Goal: Task Accomplishment & Management: Manage account settings

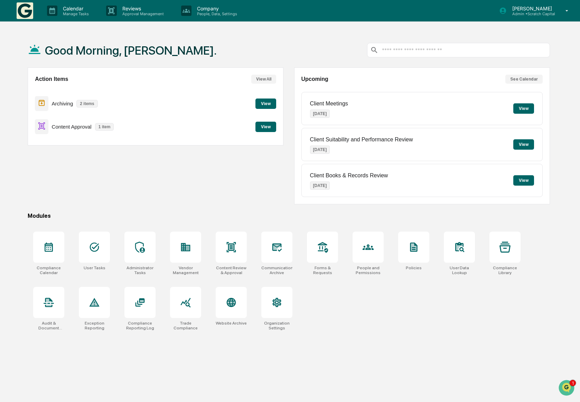
click at [157, 191] on div "Action Items View All Archiving 2 items View Content Approval 1 item View" at bounding box center [156, 135] width 256 height 137
click at [271, 125] on button "View" at bounding box center [265, 127] width 21 height 10
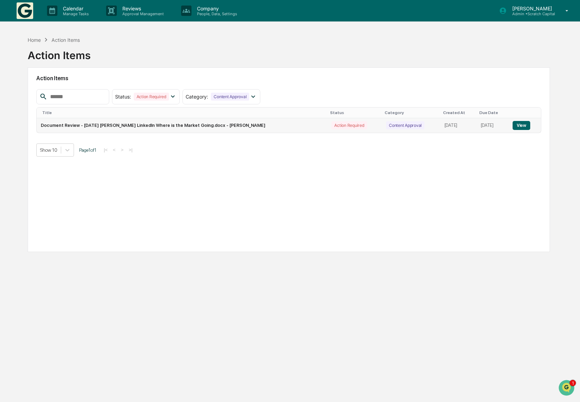
click at [511, 123] on td "View" at bounding box center [524, 125] width 32 height 15
click at [513, 123] on button "View" at bounding box center [521, 125] width 18 height 9
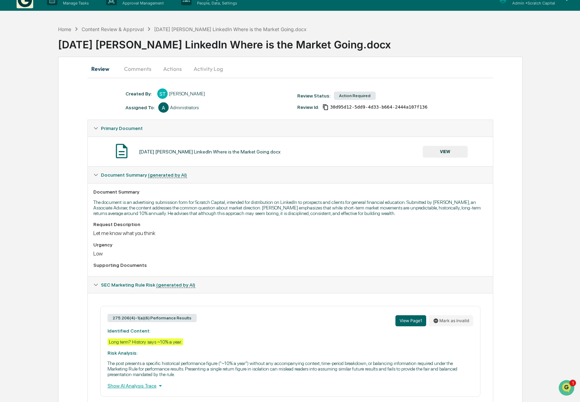
scroll to position [12, 0]
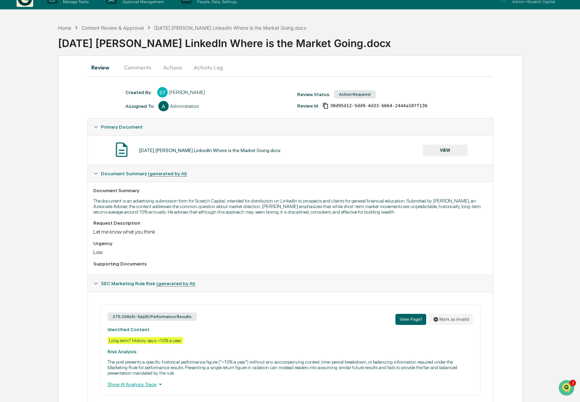
click at [449, 149] on button "VIEW" at bounding box center [445, 150] width 45 height 12
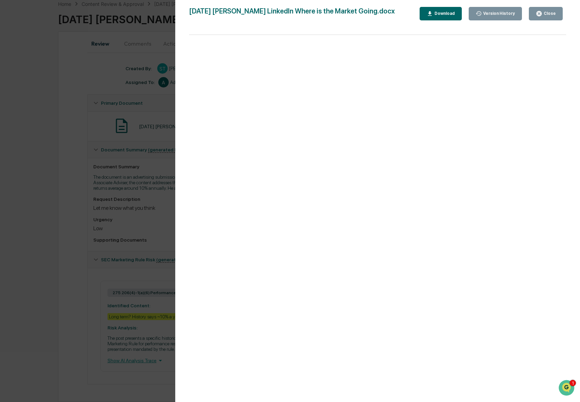
scroll to position [47, 0]
click at [547, 12] on div "Close" at bounding box center [548, 13] width 13 height 5
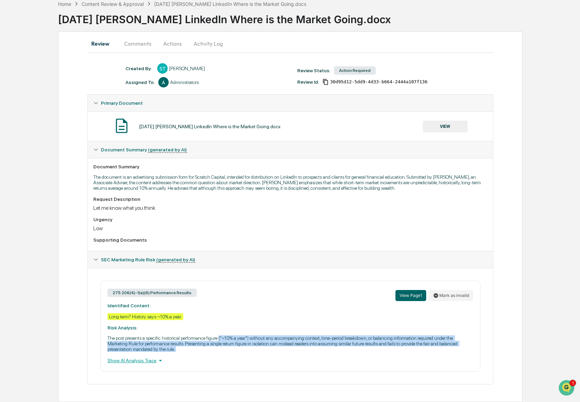
drag, startPoint x: 289, startPoint y: 352, endPoint x: 236, endPoint y: 336, distance: 55.0
click at [236, 336] on div "275.206(4)-1(a)(6) Performance Results View Page 1 Mark as invalid Identified C…" at bounding box center [290, 326] width 380 height 91
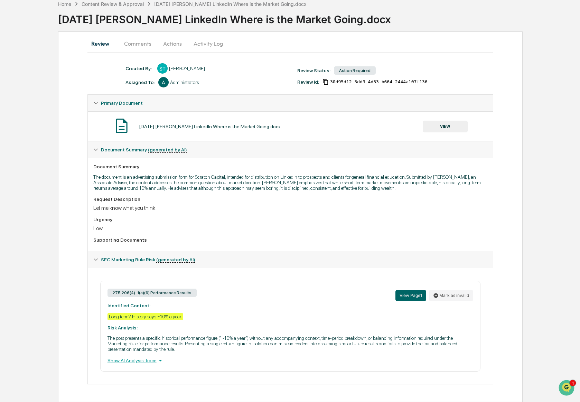
click at [269, 350] on p "The post presents a specific historical performance figure ("~10% a year") with…" at bounding box center [290, 343] width 366 height 17
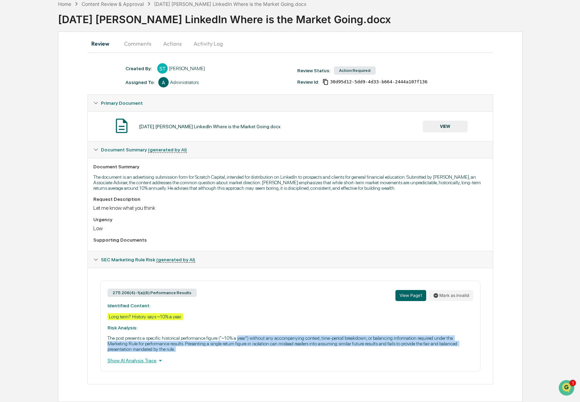
drag, startPoint x: 269, startPoint y: 350, endPoint x: 263, endPoint y: 338, distance: 13.9
click at [263, 338] on p "The post presents a specific historical performance figure ("~10% a year") with…" at bounding box center [290, 343] width 366 height 17
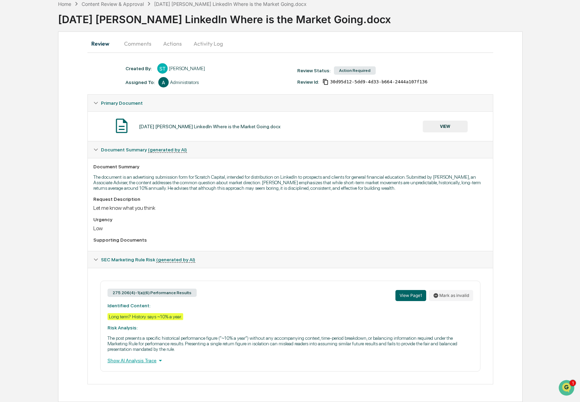
click at [280, 352] on div "275.206(4)-1(a)(6) Performance Results View Page 1 Mark as invalid Identified C…" at bounding box center [290, 326] width 380 height 91
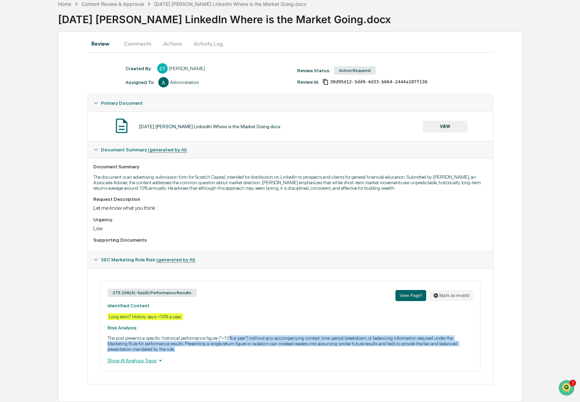
drag, startPoint x: 271, startPoint y: 351, endPoint x: 249, endPoint y: 335, distance: 26.7
click at [249, 335] on p "The post presents a specific historical performance figure ("~10% a year") with…" at bounding box center [290, 343] width 366 height 17
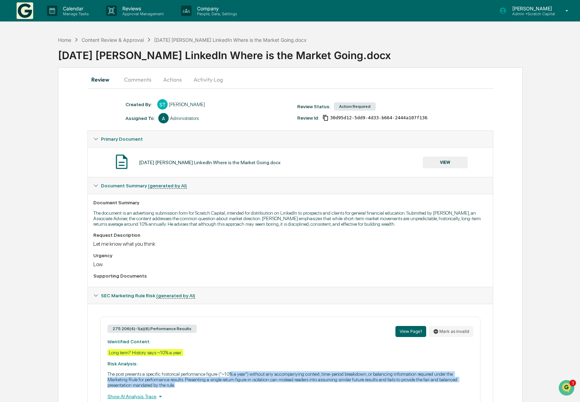
click at [132, 82] on button "Comments" at bounding box center [137, 79] width 38 height 17
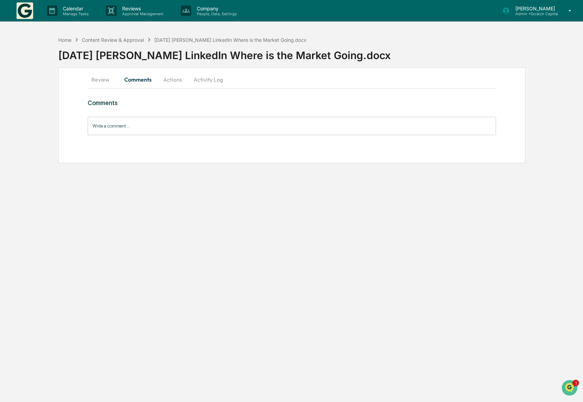
click at [142, 126] on input "Write a comment..." at bounding box center [292, 126] width 408 height 18
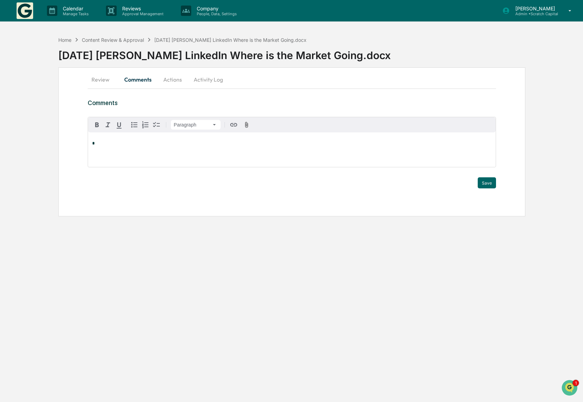
click at [118, 79] on button "Review" at bounding box center [103, 79] width 31 height 17
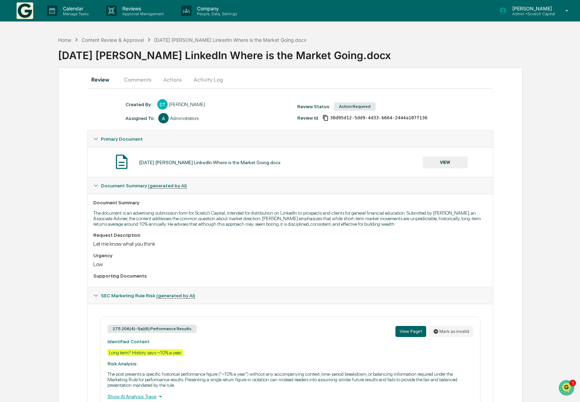
click at [174, 79] on button "Actions" at bounding box center [172, 79] width 31 height 17
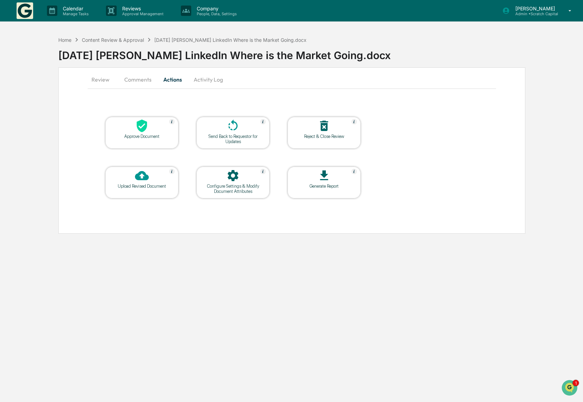
click at [231, 142] on div "Send Back to Requestor for Updates" at bounding box center [233, 139] width 62 height 10
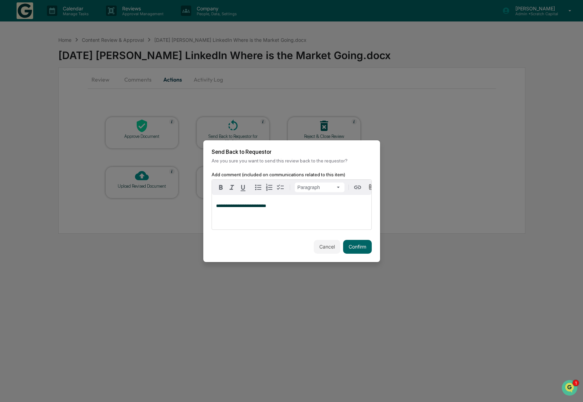
click at [263, 206] on span "**********" at bounding box center [241, 205] width 50 height 4
click at [331, 248] on button "Cancel" at bounding box center [327, 247] width 27 height 14
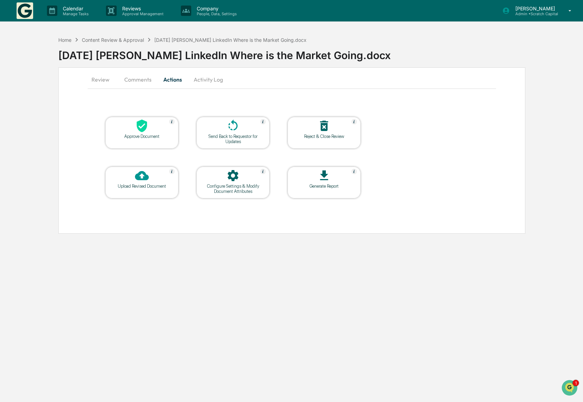
click at [103, 78] on button "Review" at bounding box center [103, 79] width 31 height 17
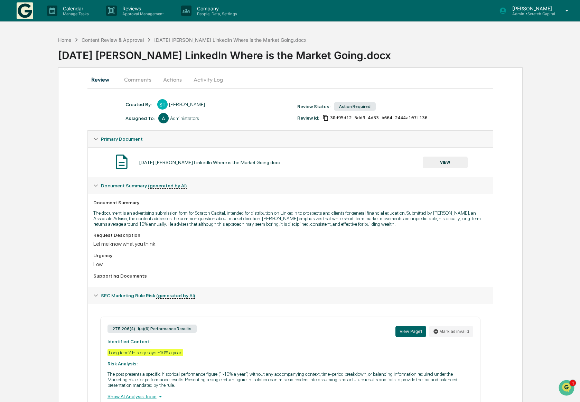
click at [440, 164] on button "VIEW" at bounding box center [445, 162] width 45 height 12
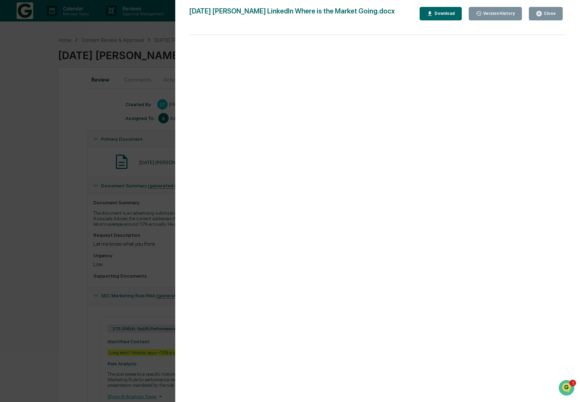
click at [544, 17] on div "Close" at bounding box center [545, 13] width 20 height 7
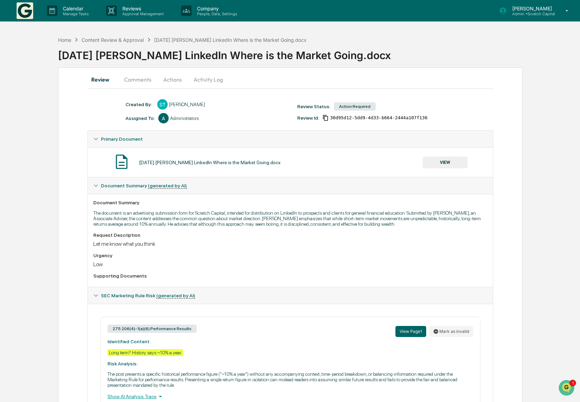
click at [174, 81] on button "Actions" at bounding box center [172, 79] width 31 height 17
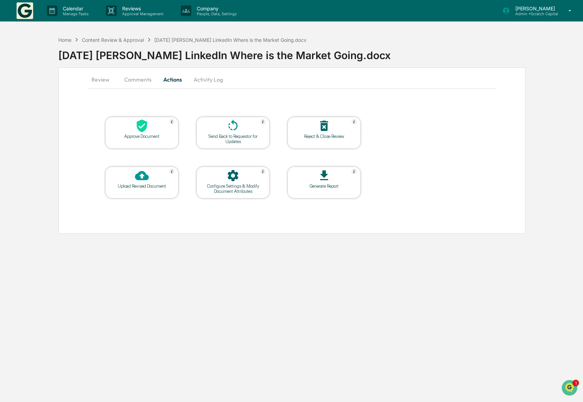
click at [239, 149] on table "Approve Document Send Back to Requestor for Updates Reject & Close Review Uploa…" at bounding box center [233, 157] width 291 height 117
click at [242, 142] on div "Send Back to Requestor for Updates" at bounding box center [233, 139] width 62 height 10
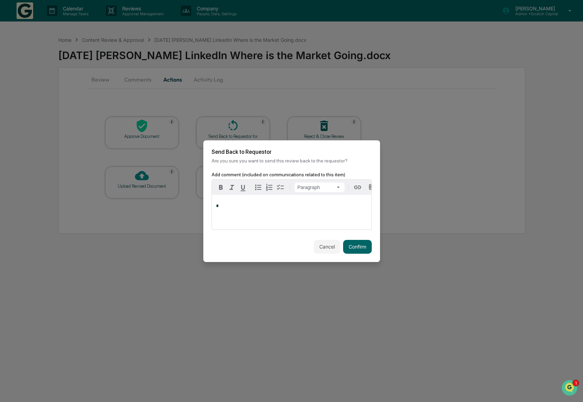
paste div
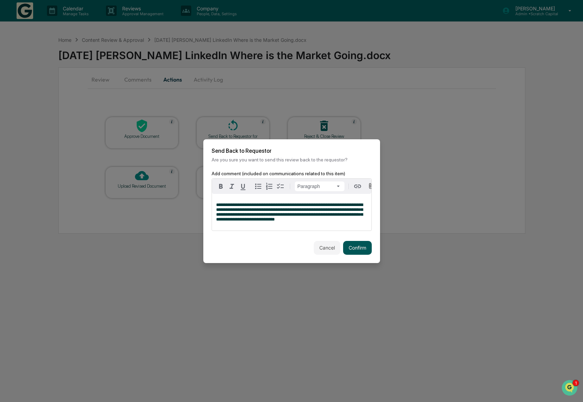
click at [357, 252] on button "Confirm" at bounding box center [357, 248] width 29 height 14
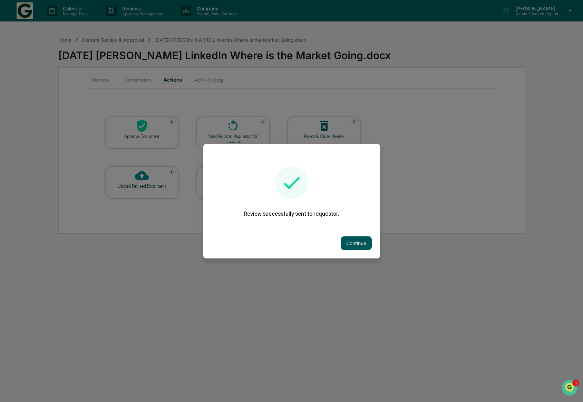
click at [360, 242] on button "Continue" at bounding box center [356, 243] width 31 height 14
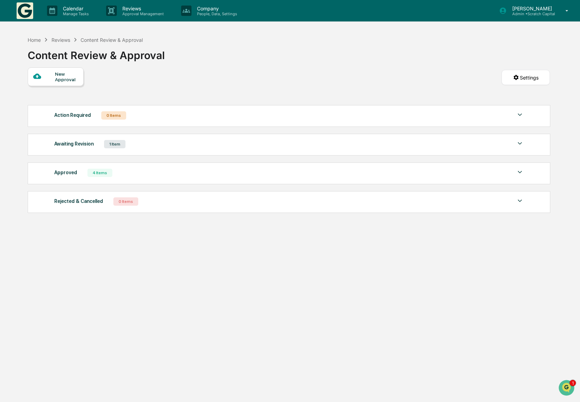
click at [340, 148] on div "Awaiting Revision 1 Item" at bounding box center [288, 144] width 469 height 10
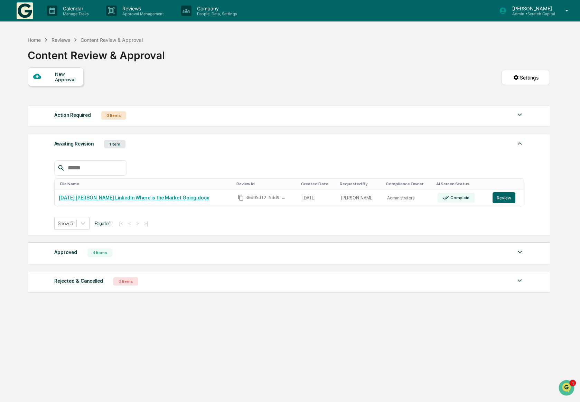
click at [340, 148] on div "Awaiting Revision 1 Item" at bounding box center [288, 144] width 469 height 10
